Goal: Information Seeking & Learning: Learn about a topic

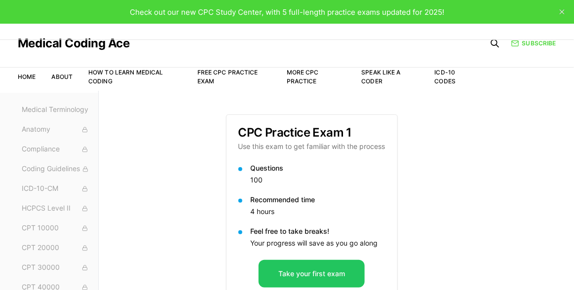
scroll to position [90, 0]
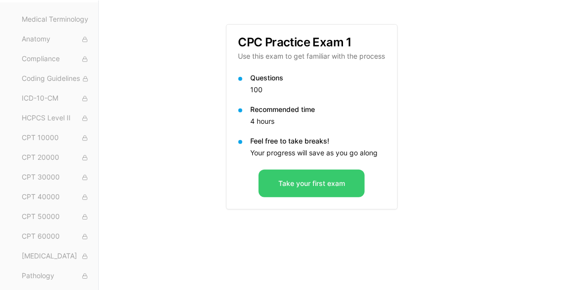
click at [300, 185] on button "Take your first exam" at bounding box center [312, 184] width 106 height 28
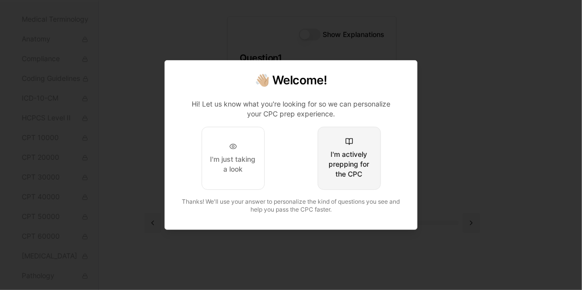
click at [342, 173] on div "I'm actively prepping for the CPC" at bounding box center [349, 165] width 46 height 30
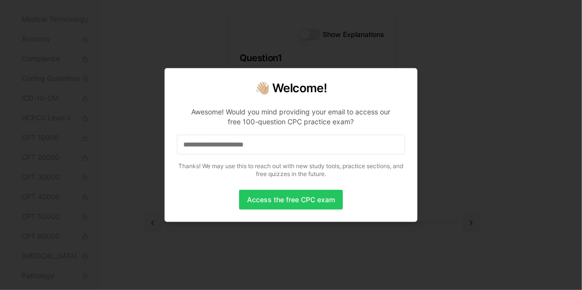
click at [272, 148] on input at bounding box center [291, 145] width 228 height 20
click at [272, 148] on input "*" at bounding box center [291, 145] width 228 height 20
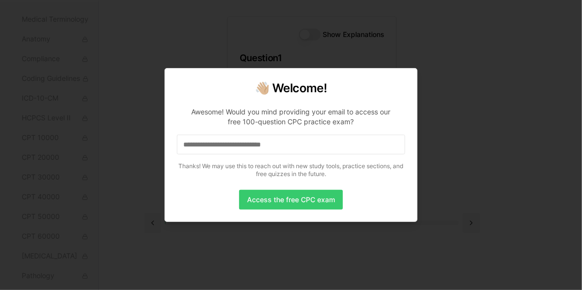
click at [285, 200] on button "Access the free CPC exam" at bounding box center [291, 200] width 104 height 20
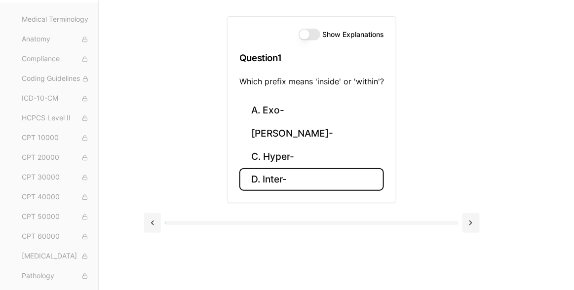
click at [286, 177] on button "D. Inter-" at bounding box center [312, 179] width 145 height 23
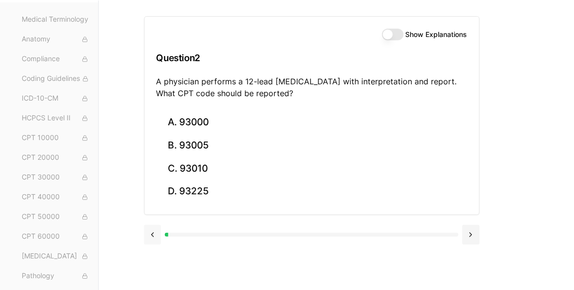
click at [153, 231] on button at bounding box center [152, 235] width 17 height 20
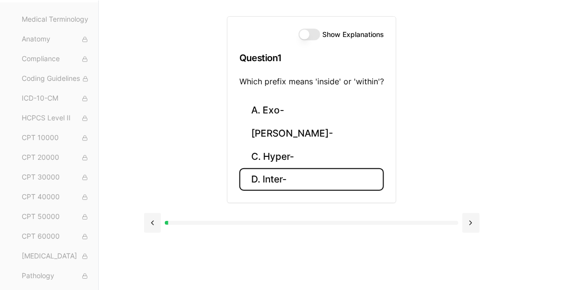
scroll to position [0, 0]
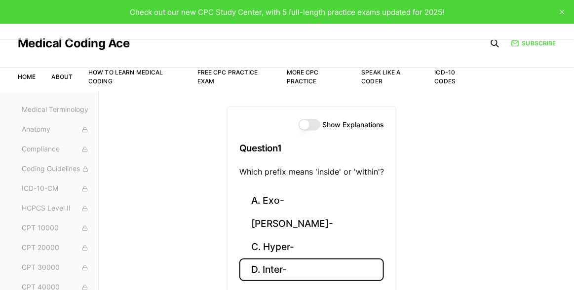
click at [322, 122] on label "Show Explanations" at bounding box center [353, 124] width 62 height 7
click at [320, 122] on button "Show Explanations" at bounding box center [310, 125] width 22 height 12
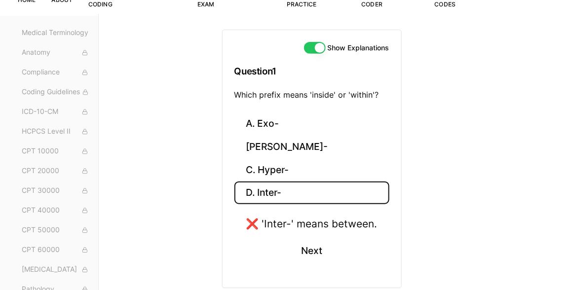
scroll to position [65, 0]
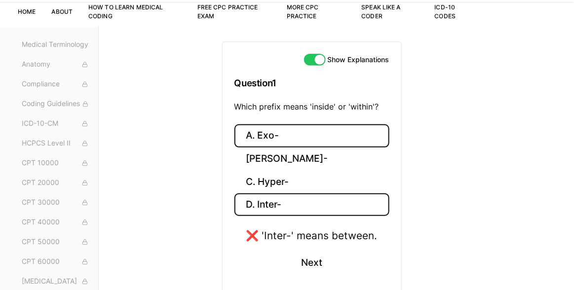
click at [273, 136] on button "A. Exo-" at bounding box center [312, 135] width 155 height 23
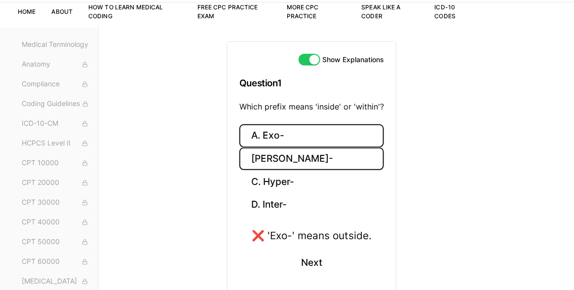
click at [290, 167] on button "B. Endo-" at bounding box center [312, 159] width 145 height 23
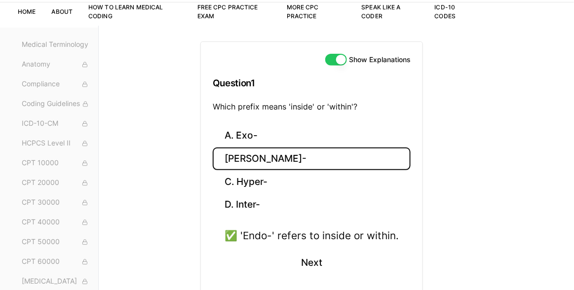
scroll to position [110, 0]
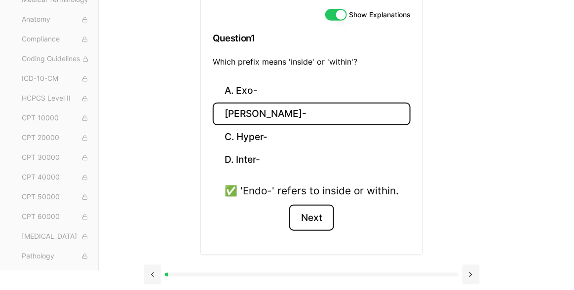
click at [318, 212] on button "Next" at bounding box center [311, 218] width 45 height 27
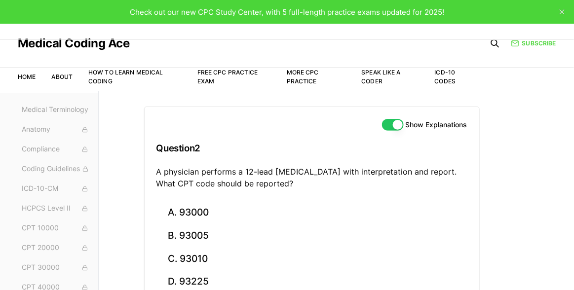
scroll to position [90, 0]
